Goal: Task Accomplishment & Management: Manage account settings

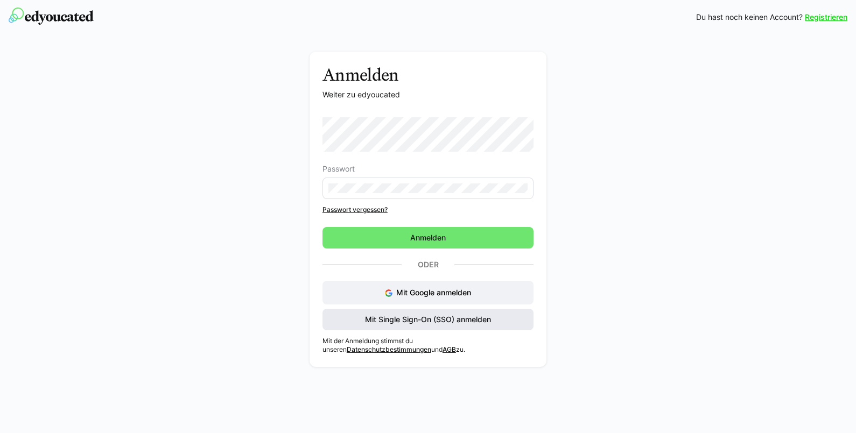
click at [432, 317] on span "Mit Single Sign-On (SSO) anmelden" at bounding box center [427, 319] width 129 height 11
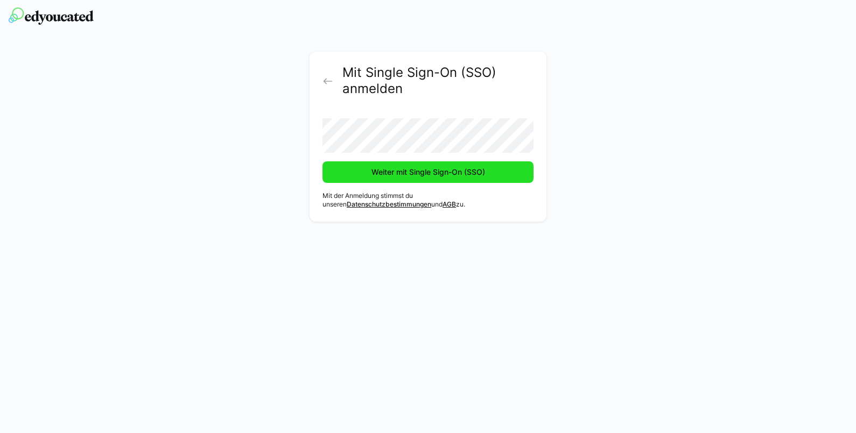
click at [413, 173] on span "Weiter mit Single Sign-On (SSO)" at bounding box center [428, 172] width 117 height 11
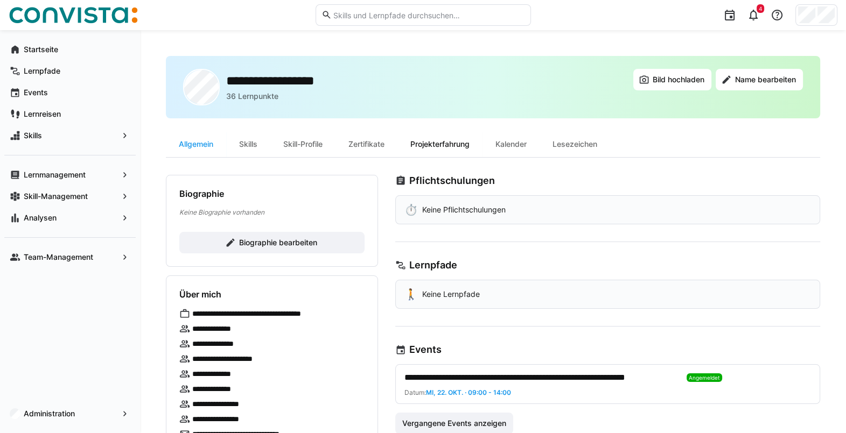
click at [456, 142] on div "Projekterfahrung" at bounding box center [439, 144] width 85 height 26
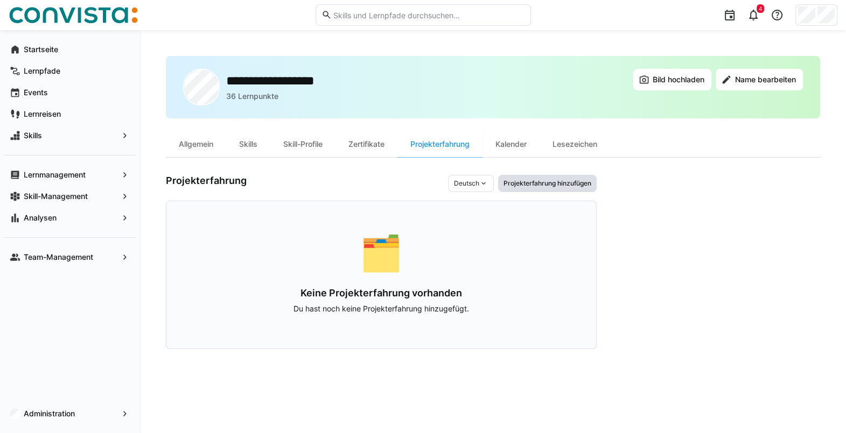
click at [565, 186] on span "Projekterfahrung hinzufügen" at bounding box center [547, 183] width 90 height 9
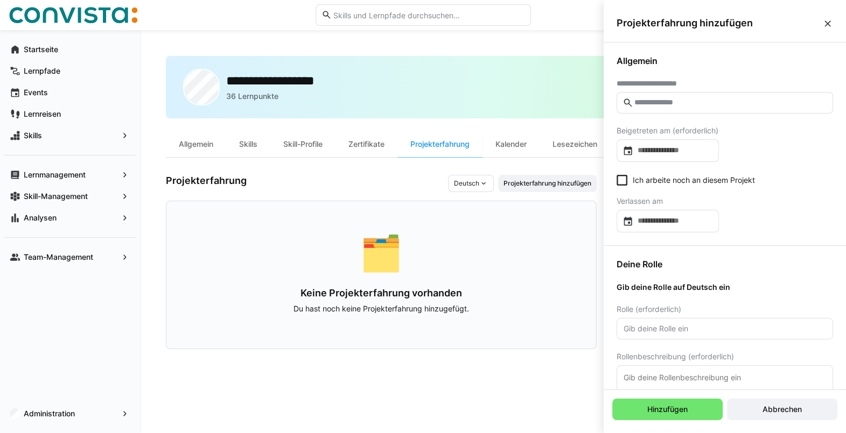
click at [706, 108] on eds-input at bounding box center [724, 103] width 216 height 22
click at [790, 420] on span "Abbrechen" at bounding box center [782, 410] width 110 height 22
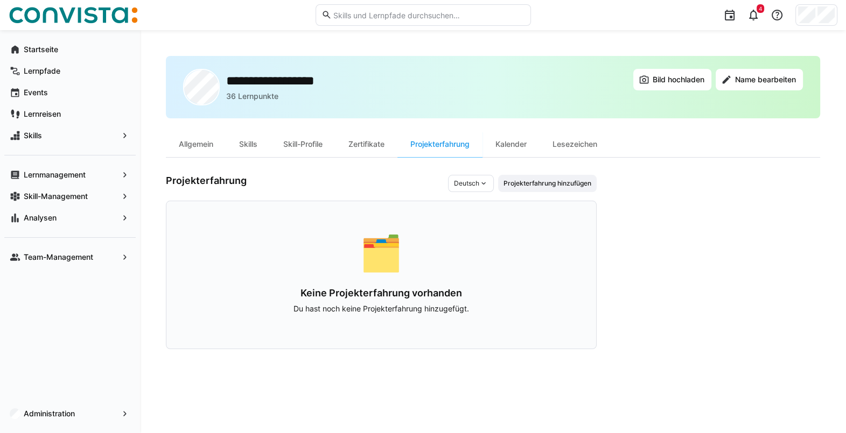
click at [600, 319] on app-user-profile-inner-container "Projekterfahrung Deutsch Projekterfahrung hinzufügen 🗂️ Keine Projekterfahrung …" at bounding box center [493, 262] width 654 height 174
